Goal: Task Accomplishment & Management: Use online tool/utility

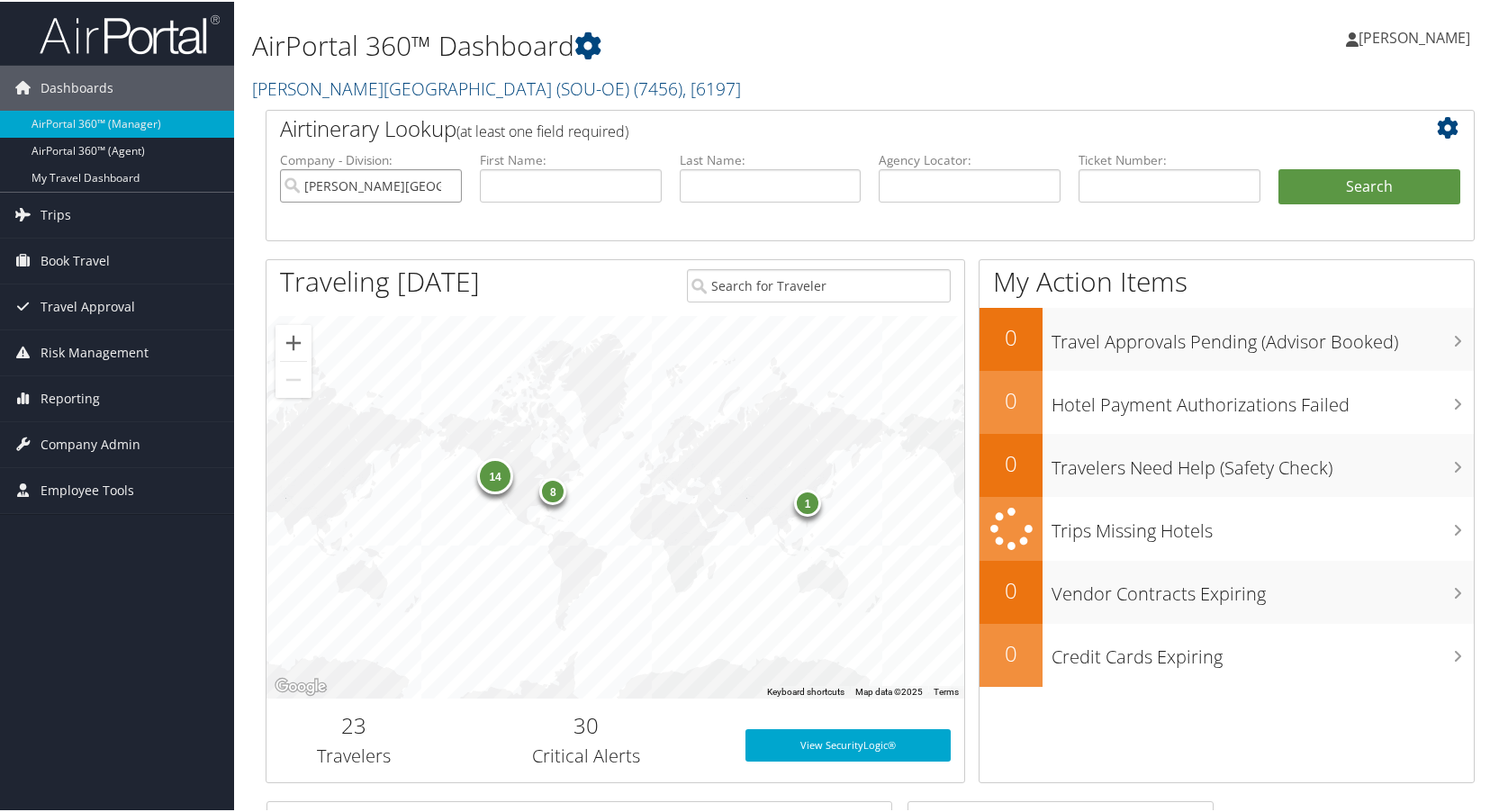
click at [442, 179] on input "[PERSON_NAME][GEOGRAPHIC_DATA] (SOU-OE)" at bounding box center [371, 184] width 182 height 34
click at [1100, 179] on input "text" at bounding box center [1170, 184] width 182 height 34
type input "8900897427144"
click at [1278, 167] on button "Search" at bounding box center [1369, 185] width 182 height 36
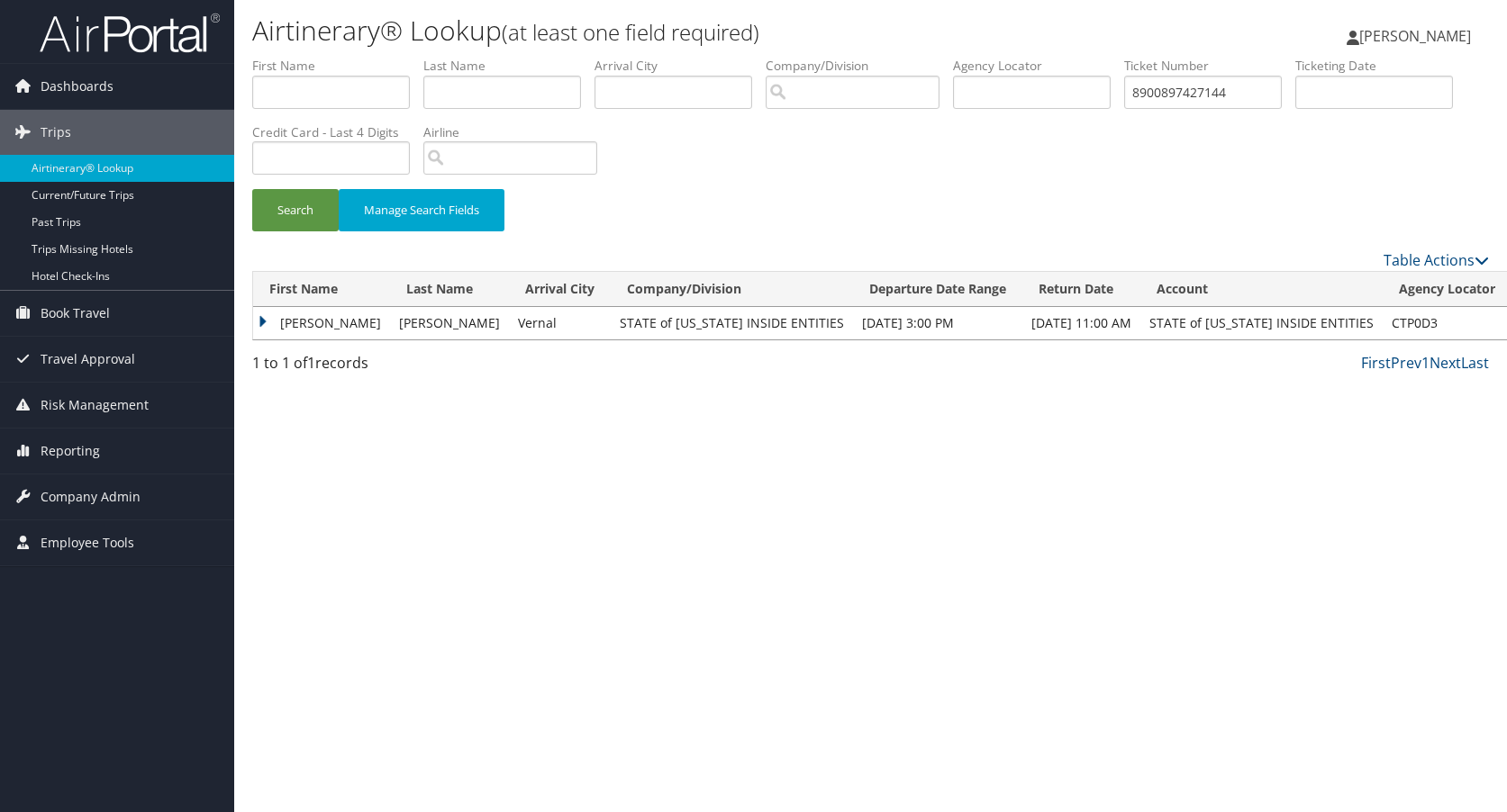
click at [266, 323] on td "PATRICIA JOHNSON" at bounding box center [321, 323] width 137 height 33
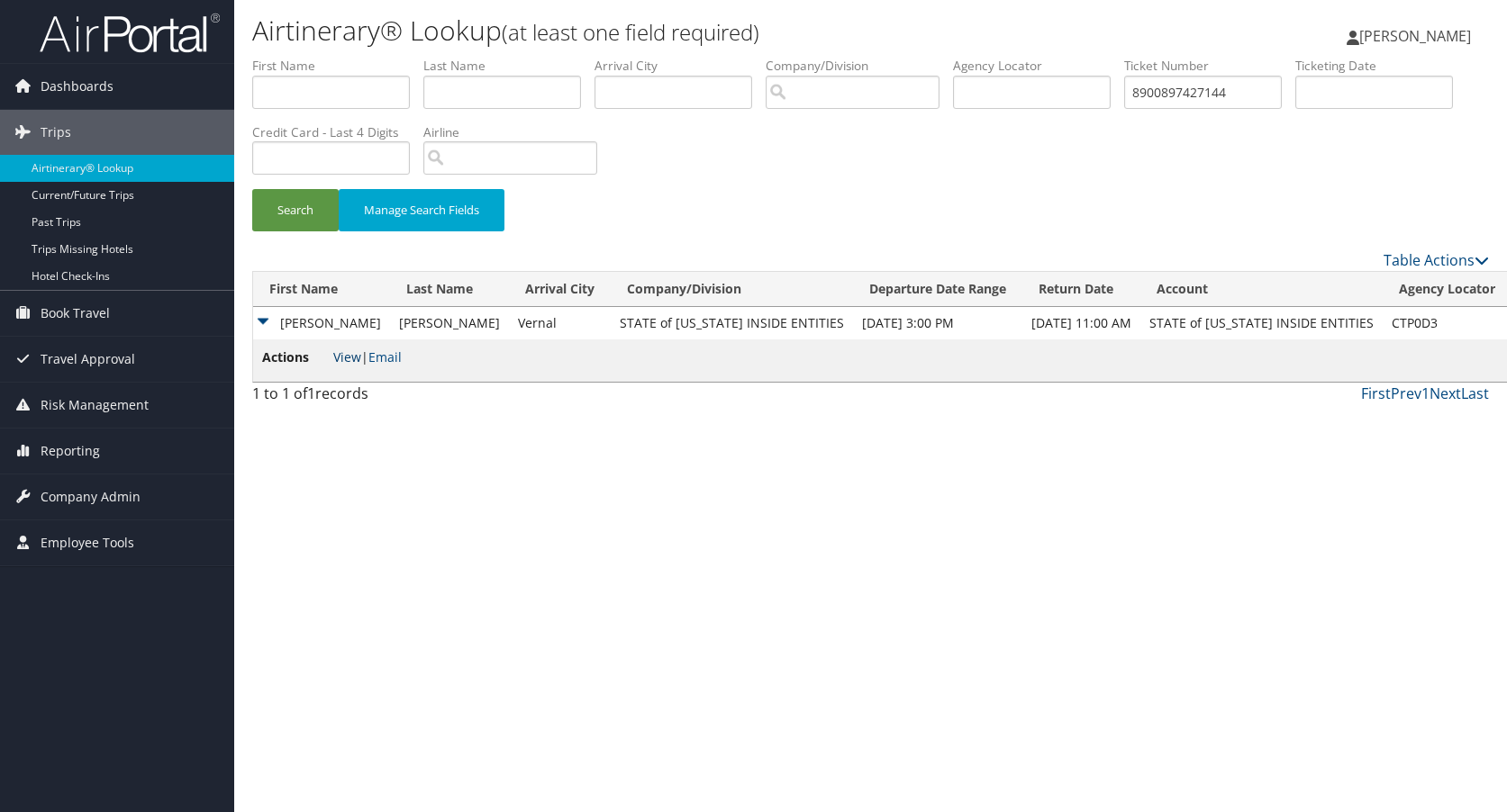
click at [351, 362] on link "View" at bounding box center [347, 356] width 28 height 17
drag, startPoint x: 1249, startPoint y: 86, endPoint x: 1081, endPoint y: 100, distance: 168.6
click at [1082, 57] on ul "First Name Last Name Departure City Arrival City Company/Division Airport/City …" at bounding box center [870, 57] width 1236 height 0
type input "8900897431905"
click at [289, 205] on button "Search" at bounding box center [295, 210] width 86 height 42
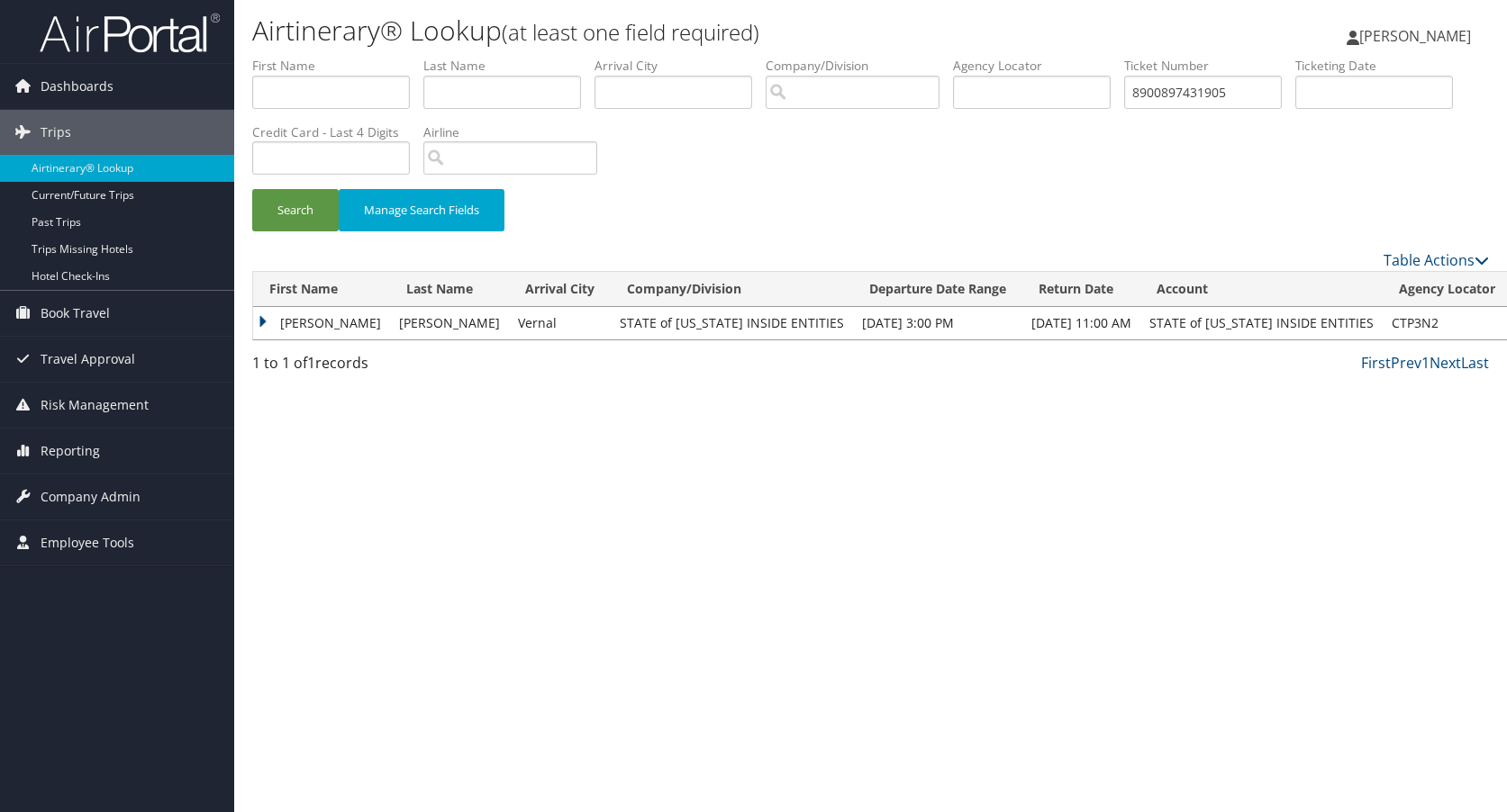
click at [262, 318] on td "ALAN" at bounding box center [321, 323] width 137 height 33
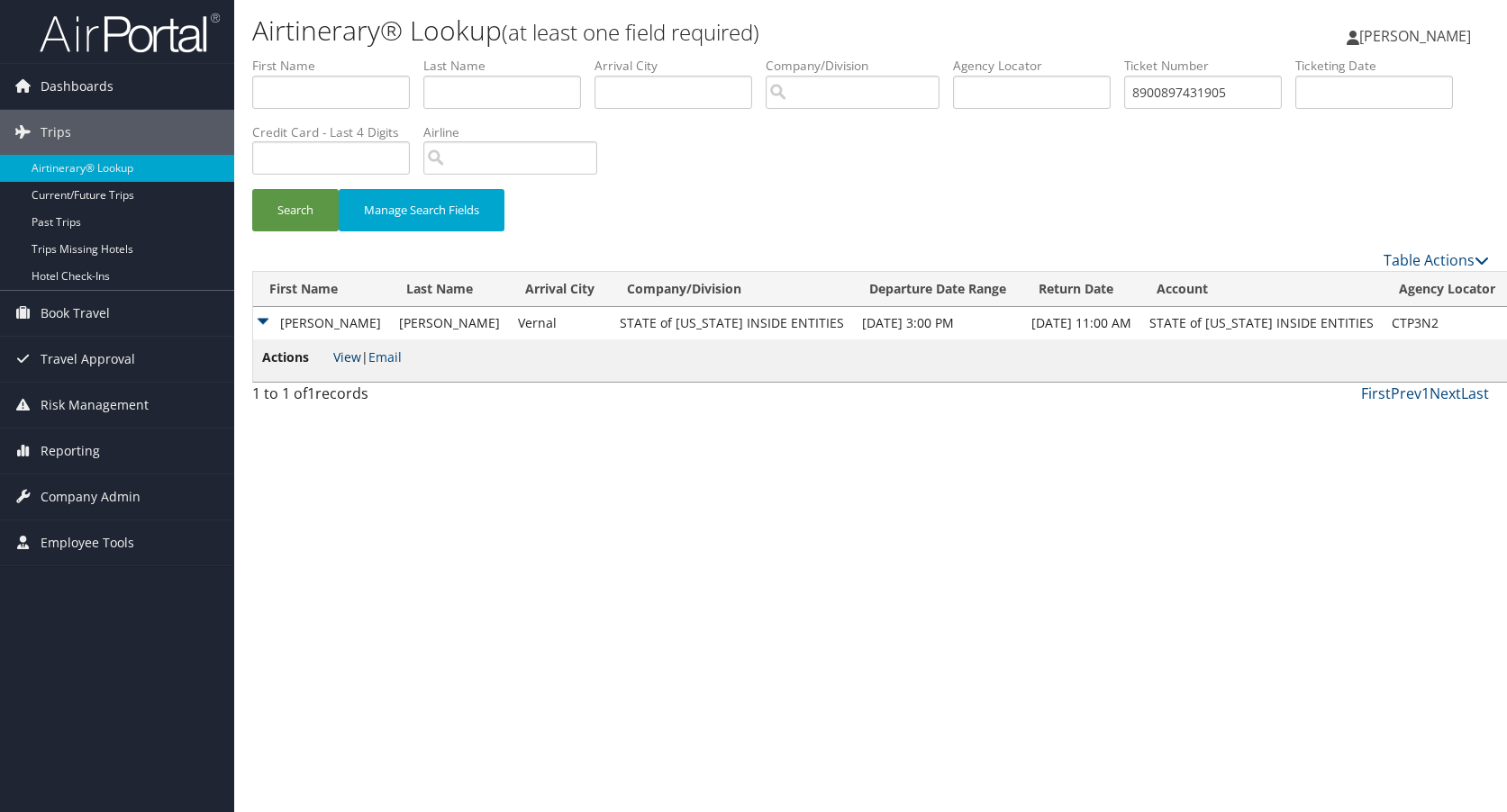
click at [349, 356] on link "View" at bounding box center [347, 356] width 28 height 17
drag, startPoint x: 1364, startPoint y: 322, endPoint x: 1413, endPoint y: 318, distance: 49.2
click at [1413, 318] on td "CTP3N2" at bounding box center [1447, 323] width 129 height 33
copy td "CTP3N2"
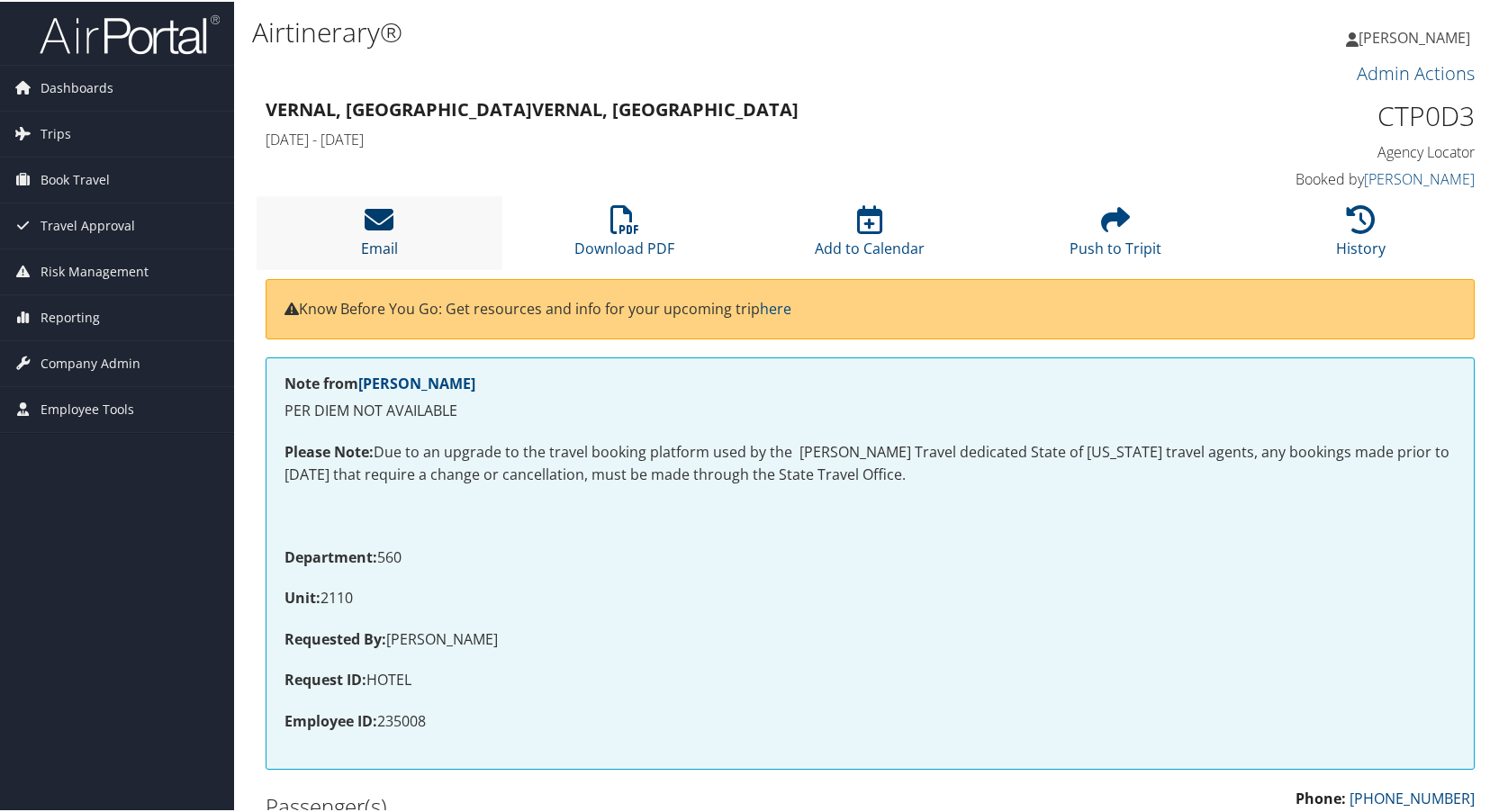
click at [377, 222] on icon at bounding box center [379, 217] width 29 height 29
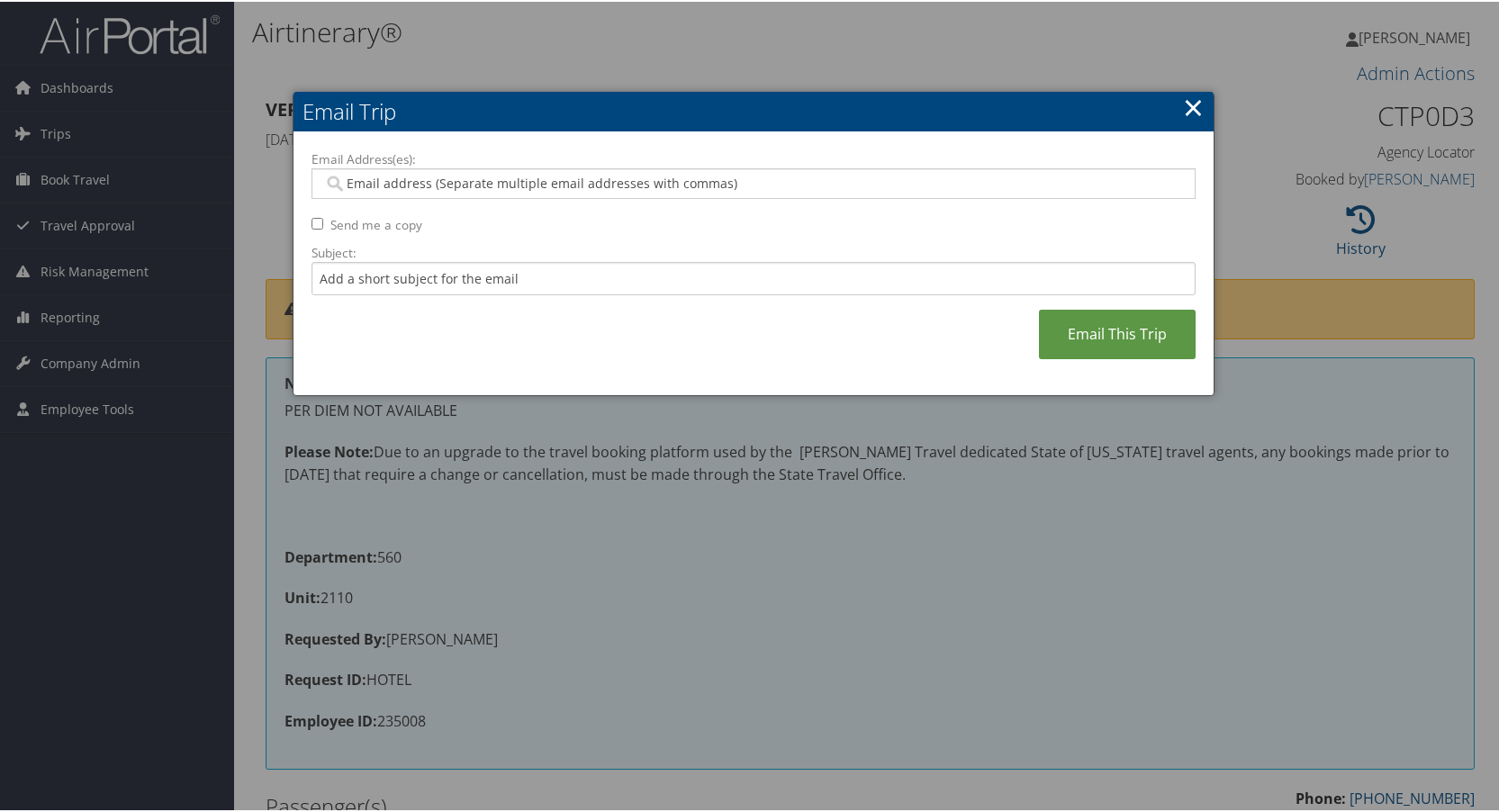
click at [313, 220] on input "Send me a copy" at bounding box center [317, 222] width 12 height 12
checkbox input "true"
paste input "[EMAIL_ADDRESS][US_STATE][DOMAIN_NAME]"
type input "[EMAIL_ADDRESS][US_STATE][DOMAIN_NAME]"
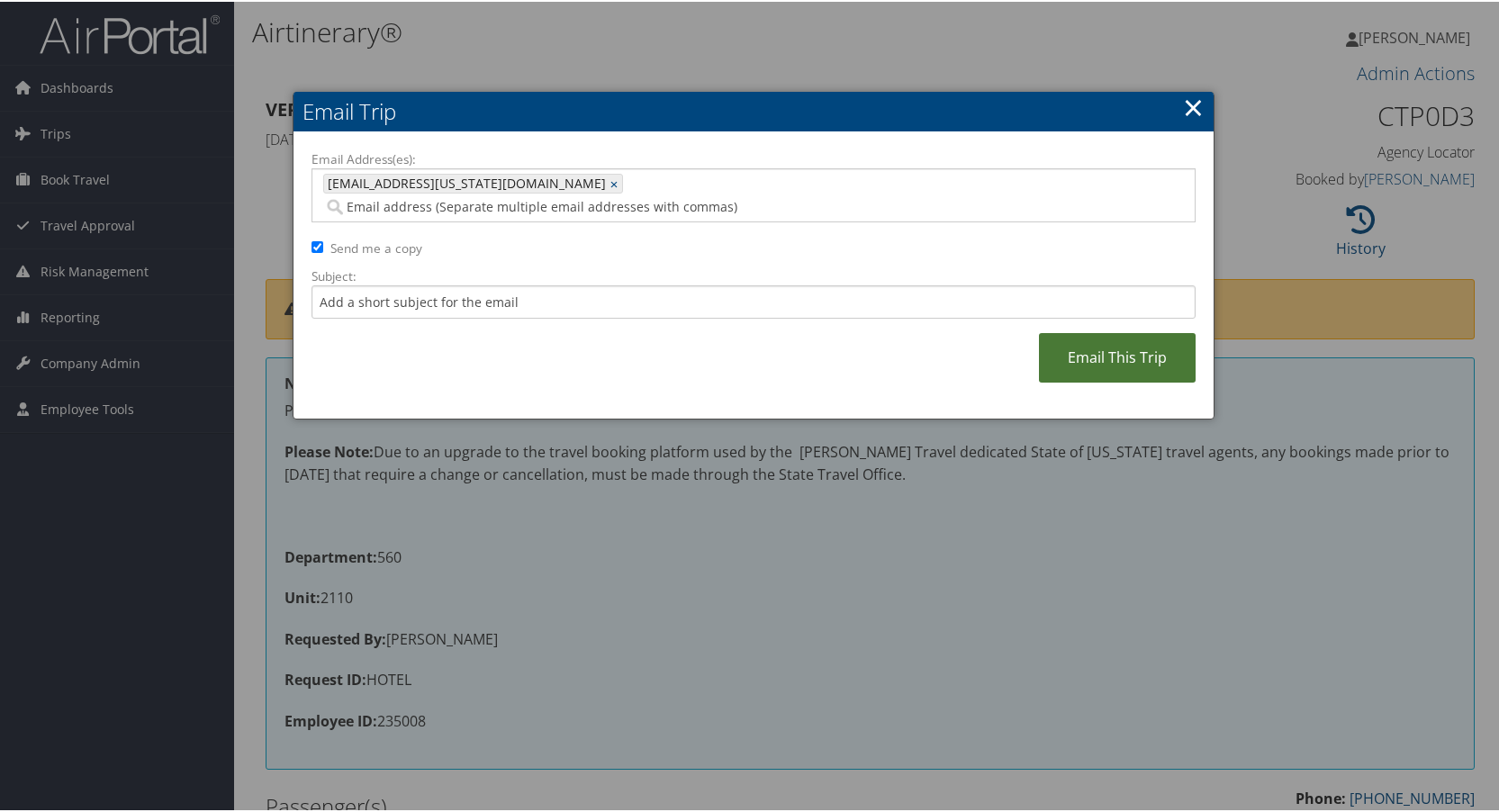
click at [1113, 331] on link "Email This Trip" at bounding box center [1116, 355] width 156 height 50
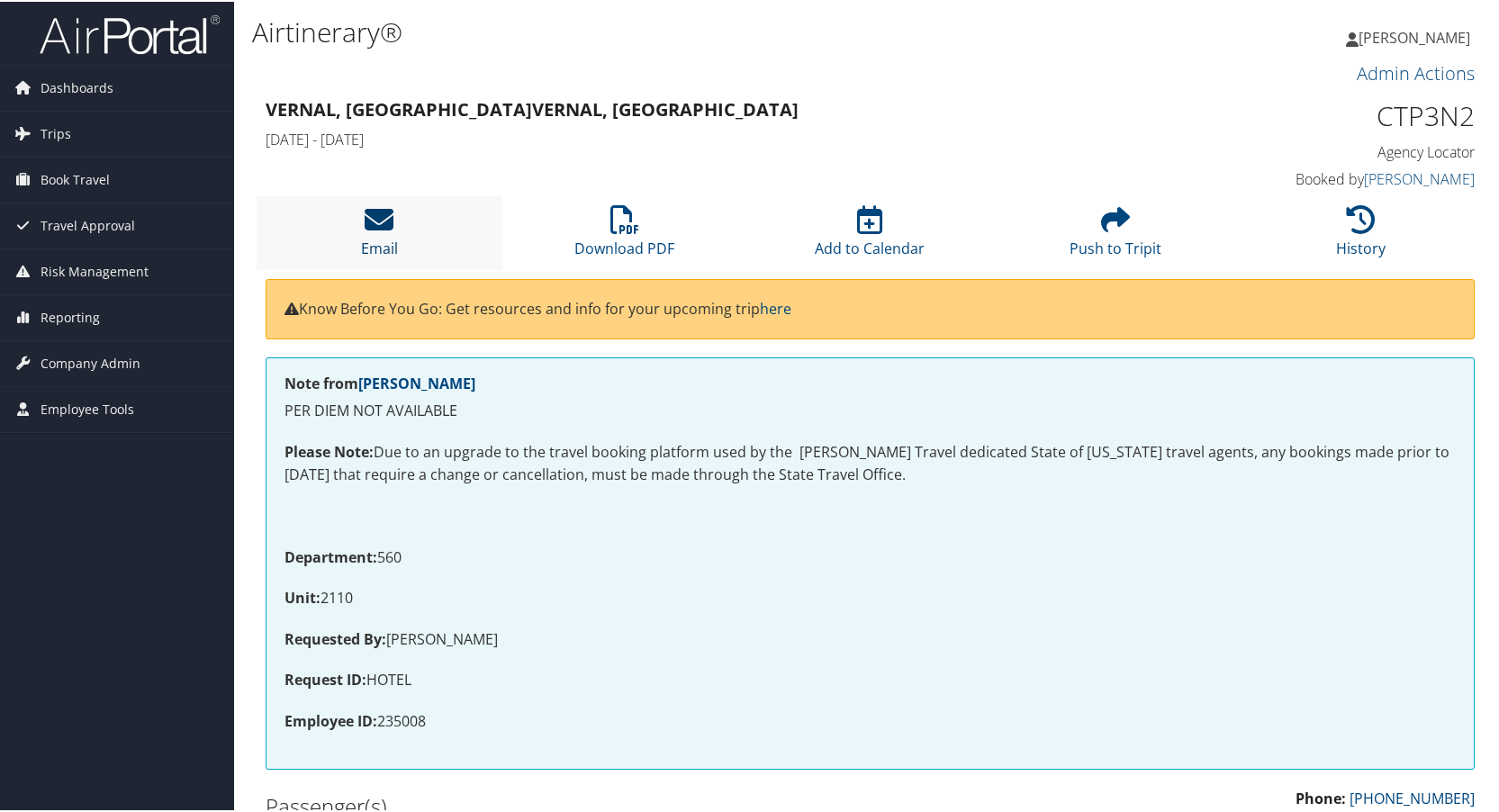
click at [374, 212] on icon at bounding box center [379, 217] width 29 height 29
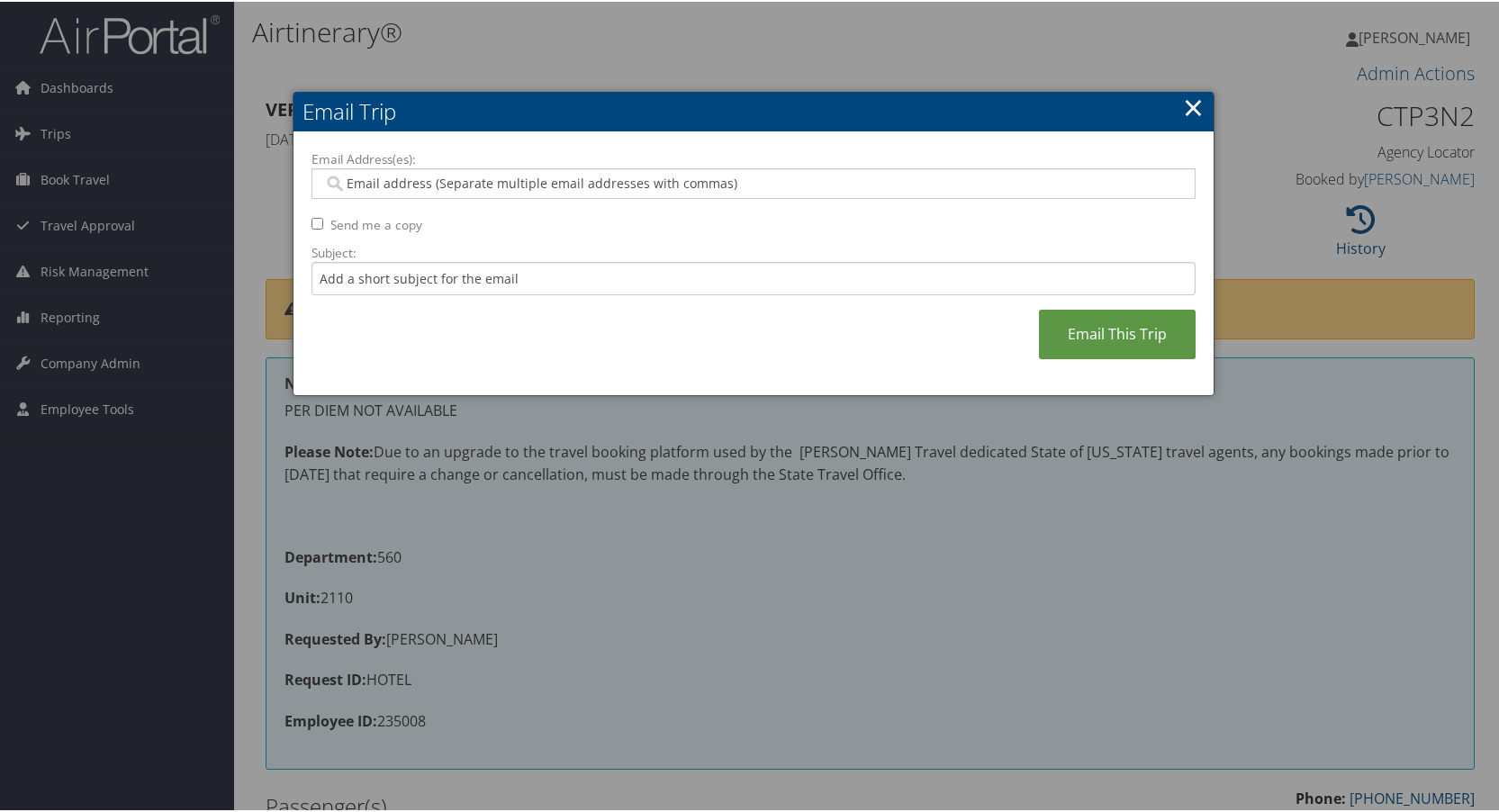
paste input "[EMAIL_ADDRESS][US_STATE][DOMAIN_NAME]"
type input "[EMAIL_ADDRESS][US_STATE][DOMAIN_NAME]"
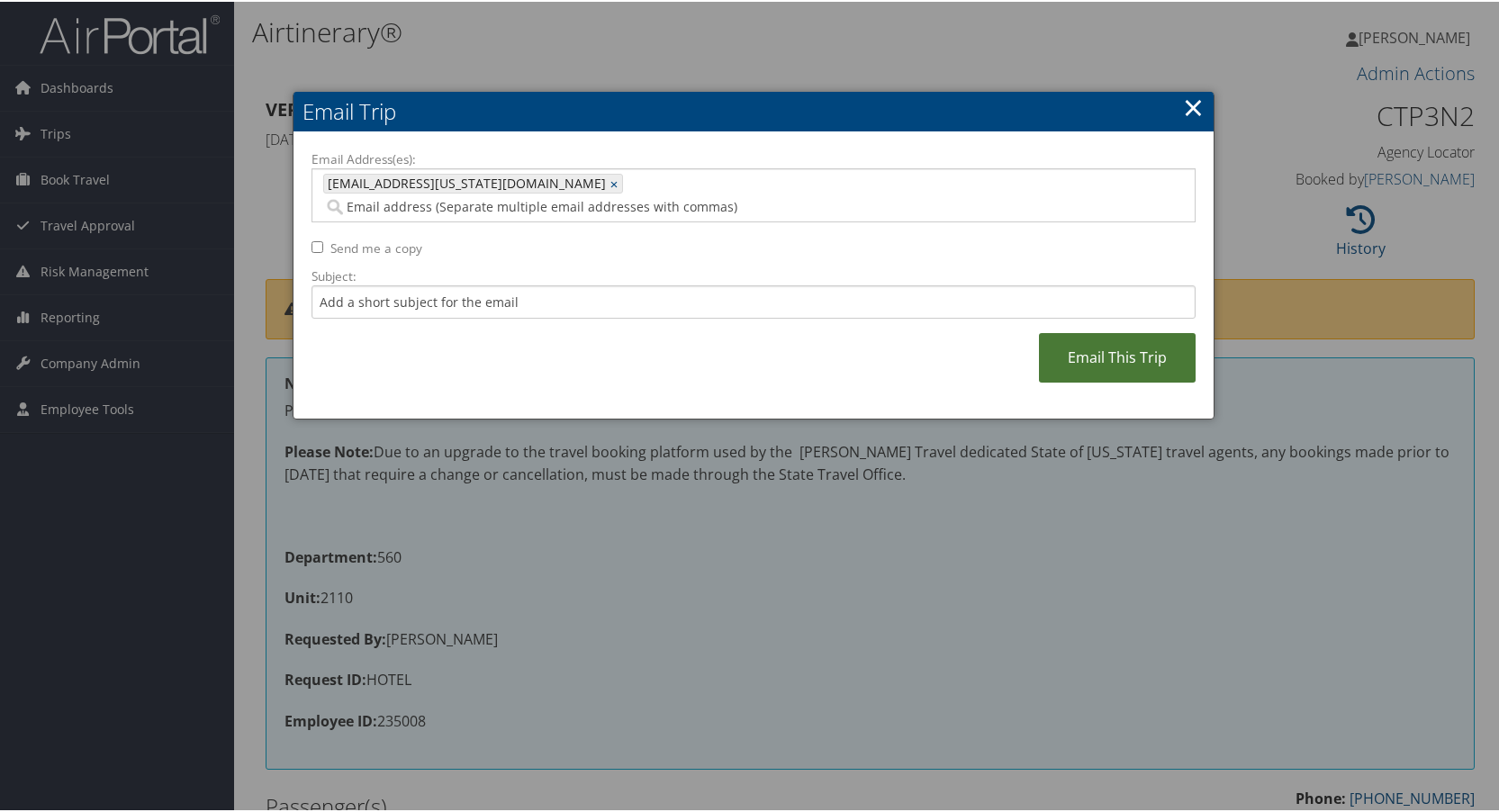
click at [1128, 331] on link "Email This Trip" at bounding box center [1116, 355] width 156 height 50
